Goal: Task Accomplishment & Management: Use online tool/utility

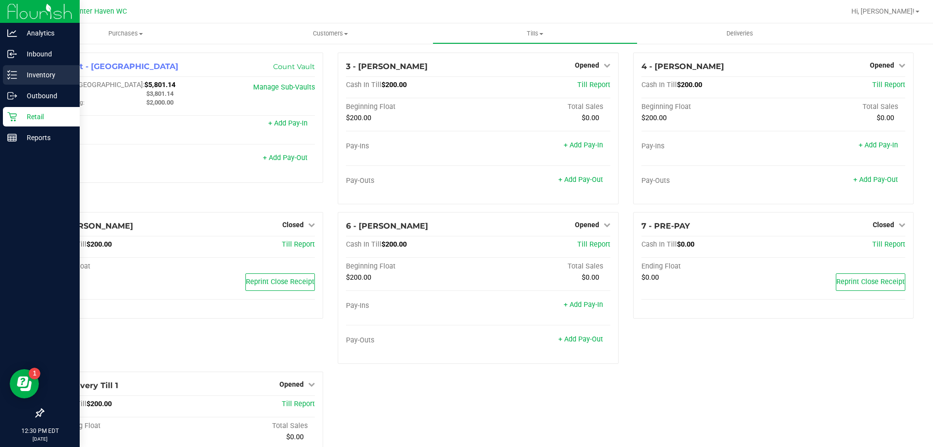
click at [49, 66] on div "Inventory" at bounding box center [41, 74] width 77 height 19
click at [59, 72] on p "Inventory" at bounding box center [46, 75] width 58 height 12
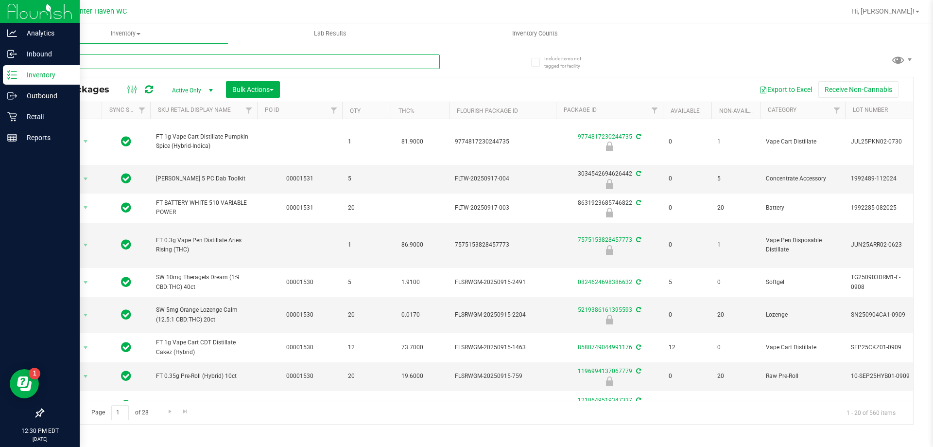
click at [187, 61] on input "text" at bounding box center [241, 61] width 397 height 15
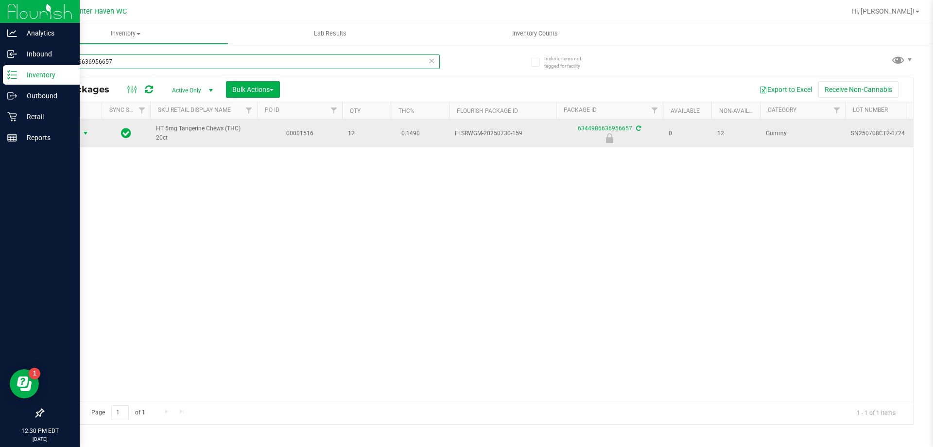
type input "6344986636956657"
click at [79, 139] on span "Action" at bounding box center [66, 133] width 26 height 14
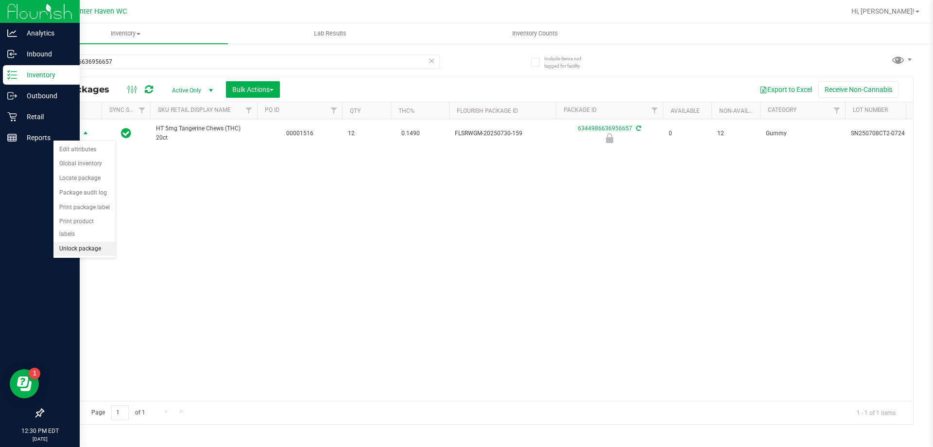
click at [97, 241] on li "Unlock package" at bounding box center [84, 248] width 62 height 15
